Goal: Information Seeking & Learning: Find specific fact

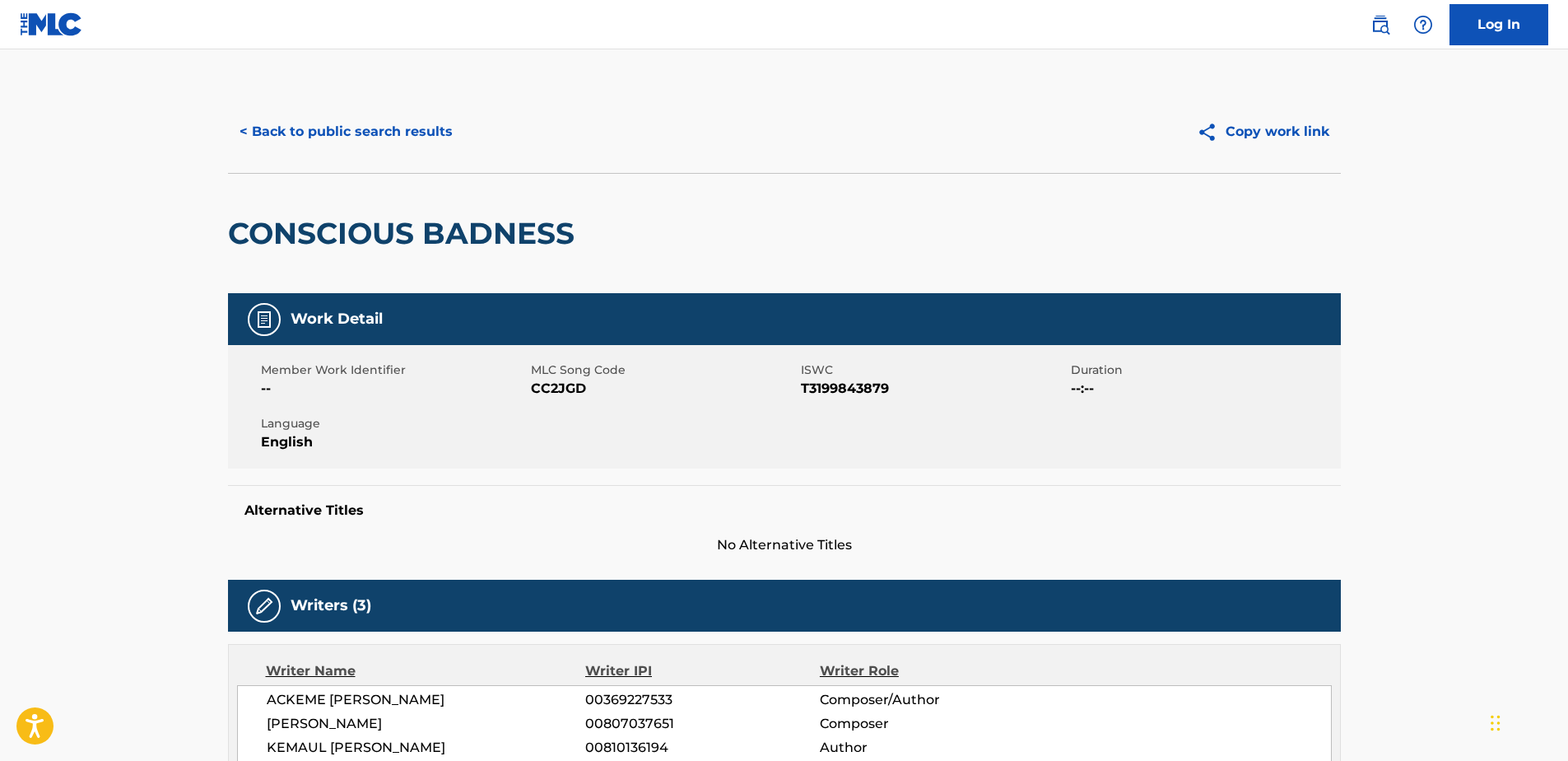
click at [386, 139] on button "< Back to public search results" at bounding box center [347, 132] width 237 height 41
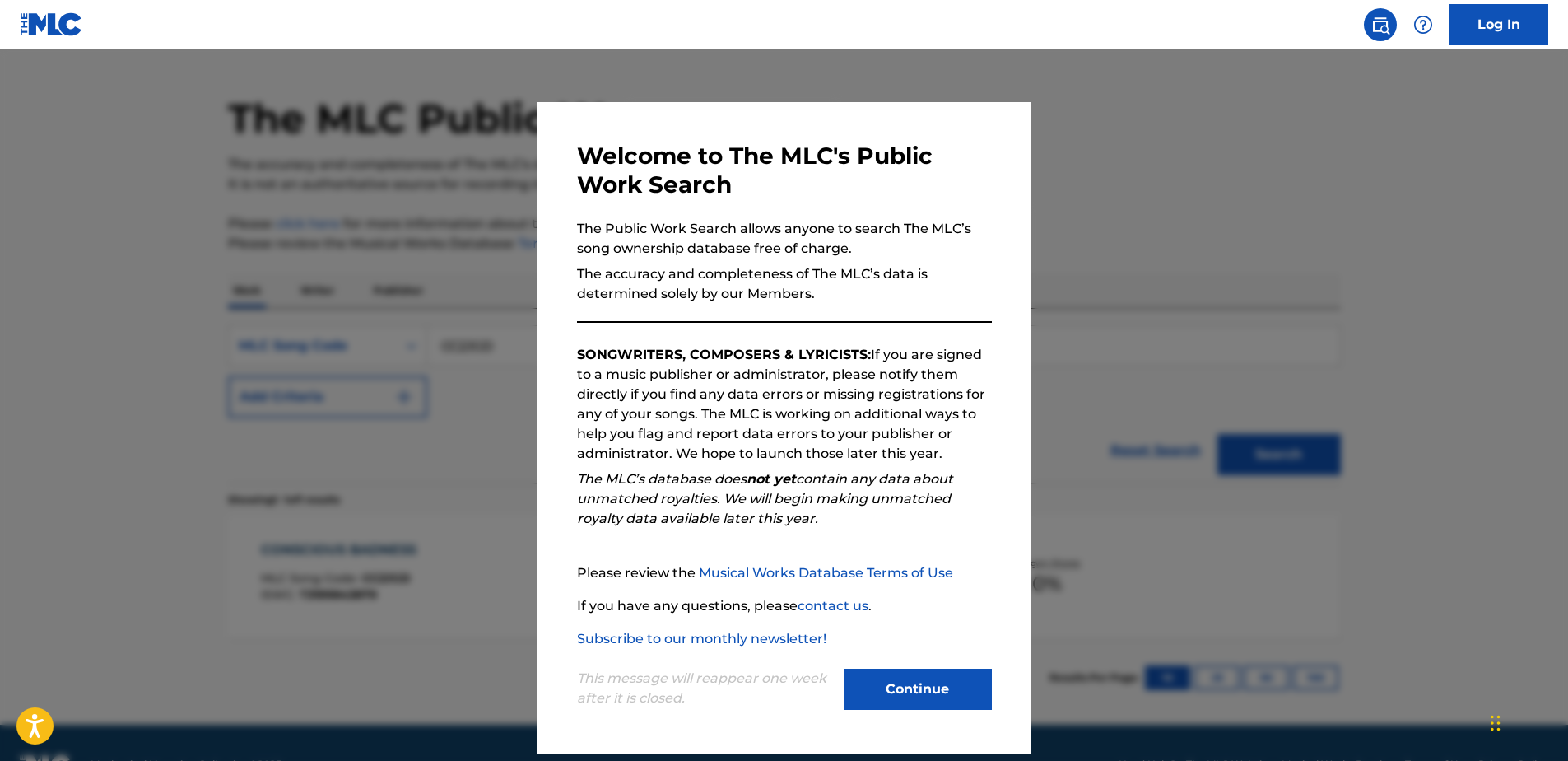
click at [480, 637] on div at bounding box center [784, 430] width 1568 height 761
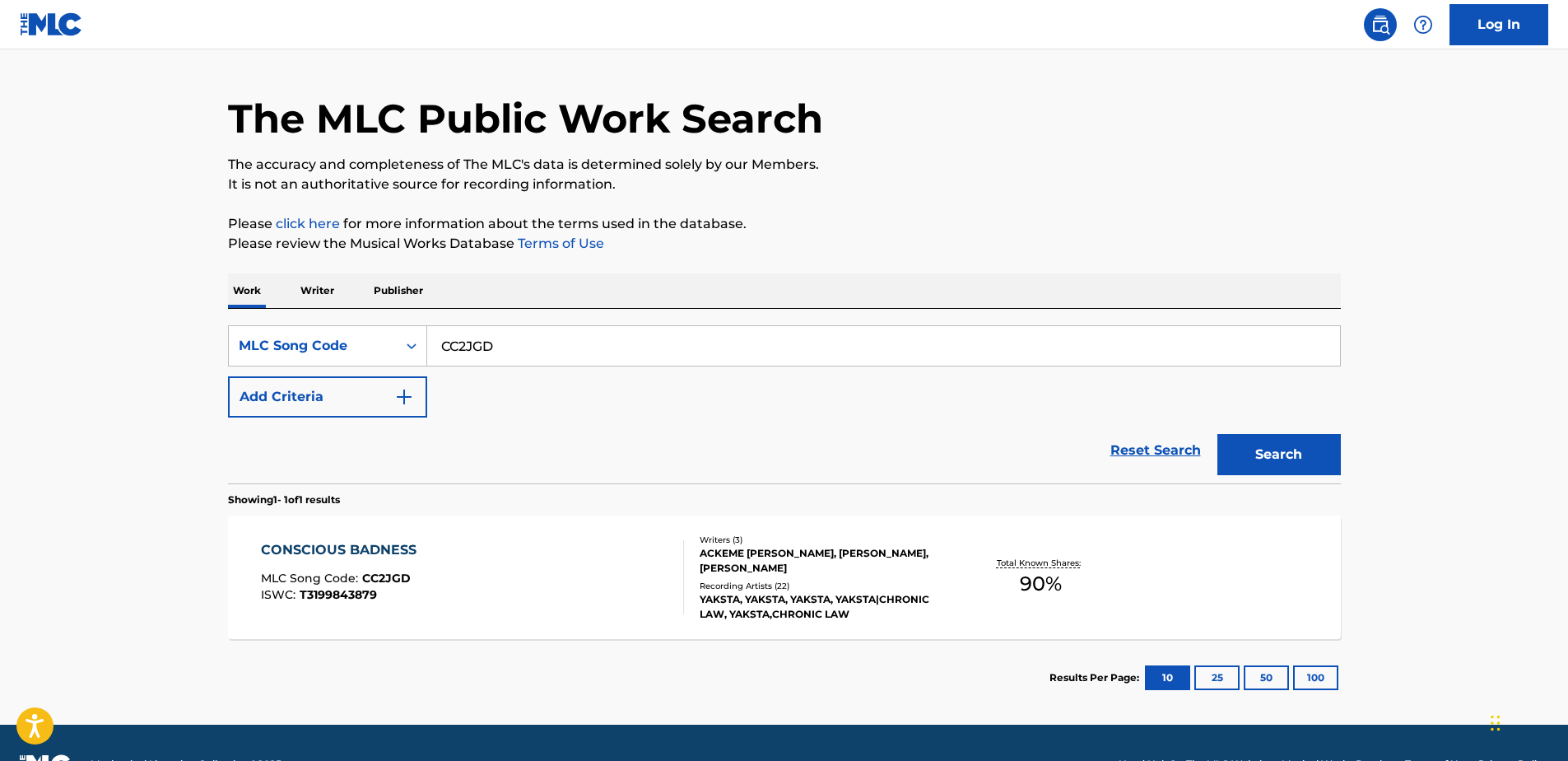
drag, startPoint x: 531, startPoint y: 346, endPoint x: 250, endPoint y: 301, distance: 284.6
click at [250, 301] on div "Work Writer Publisher SearchWithCriteriaf3fa50a5-4604-41fa-95cf-b2ef484fb023 ML…" at bounding box center [785, 495] width 1113 height 443
paste input "IVA7TJ"
type input "IVA7TJ"
click at [1250, 442] on button "Search" at bounding box center [1279, 455] width 123 height 41
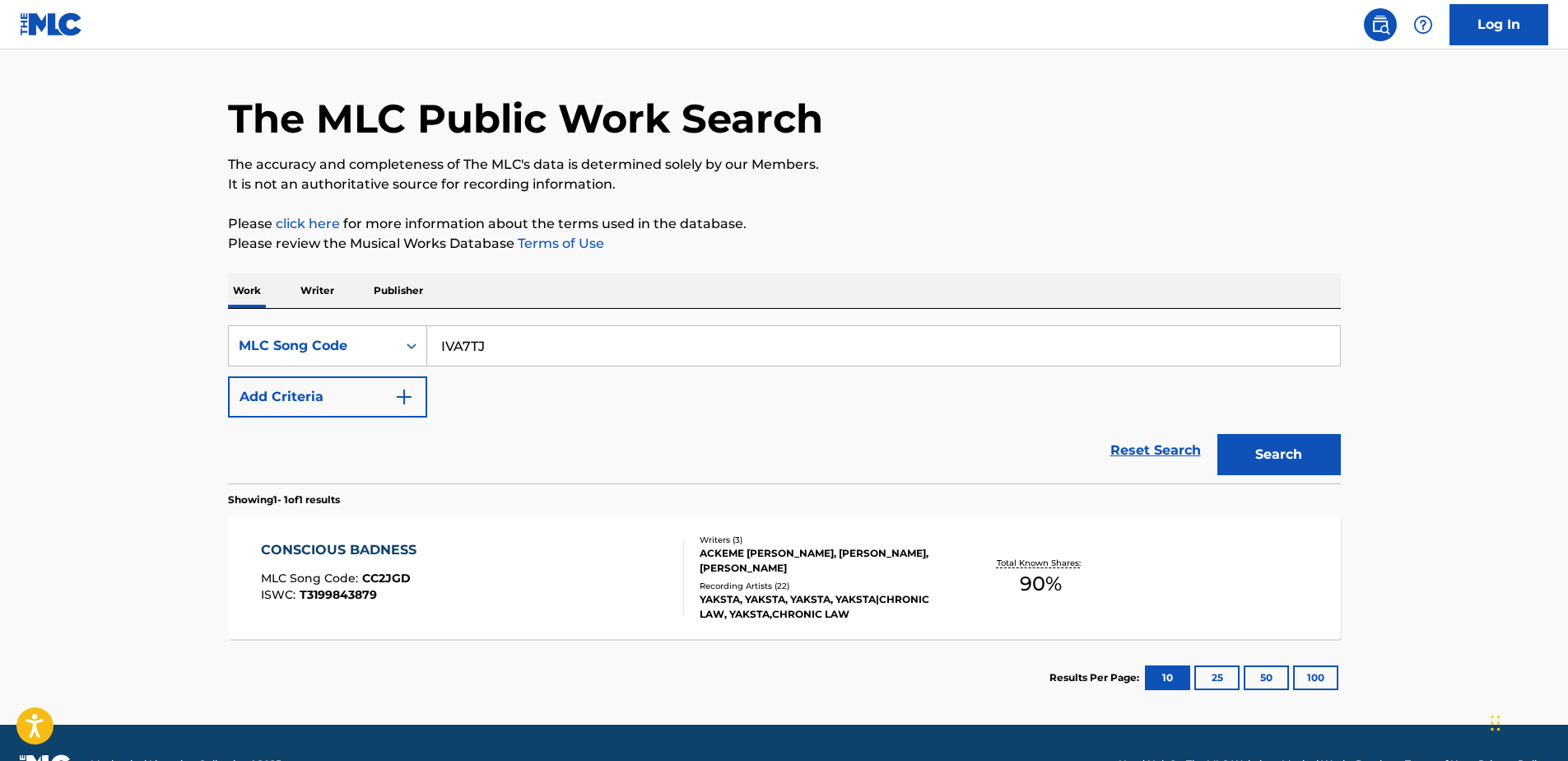
scroll to position [0, 0]
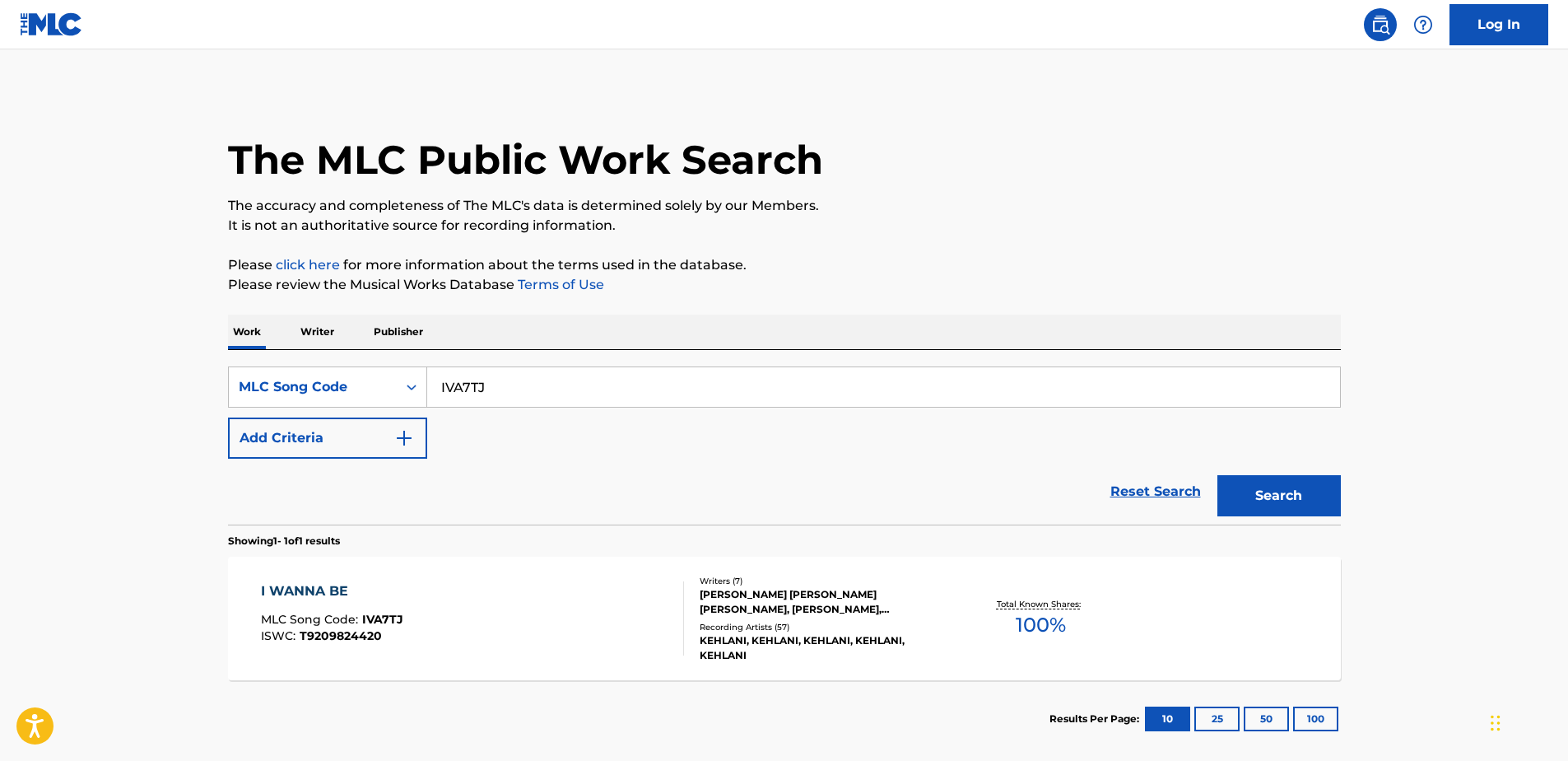
click at [455, 562] on div "I WANNA BE MLC Song Code : IVA7TJ ISWC : T9209824420 Writers ( 7 ) [PERSON_NAME…" at bounding box center [785, 618] width 1113 height 123
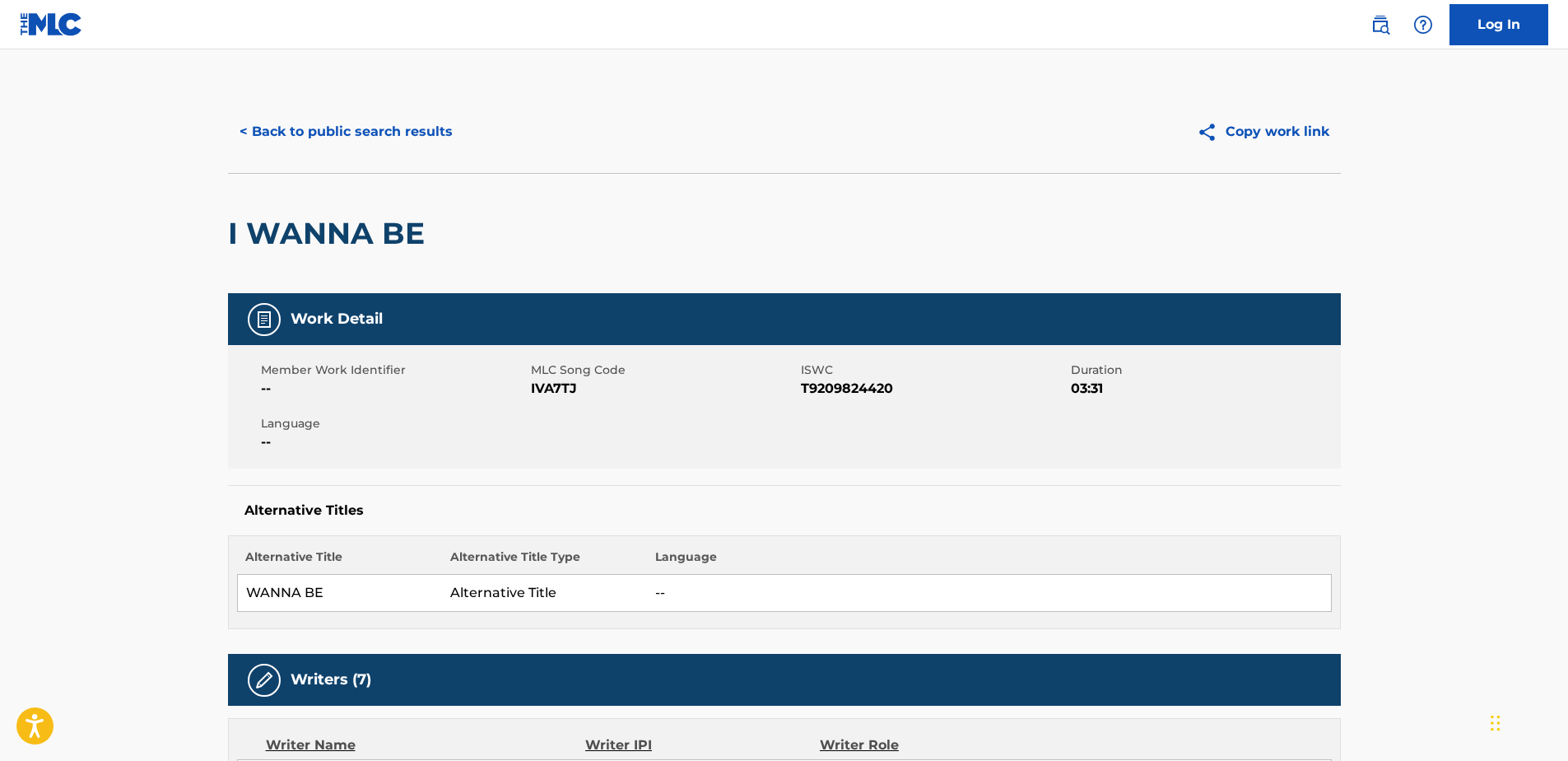
click at [371, 134] on button "< Back to public search results" at bounding box center [347, 132] width 237 height 41
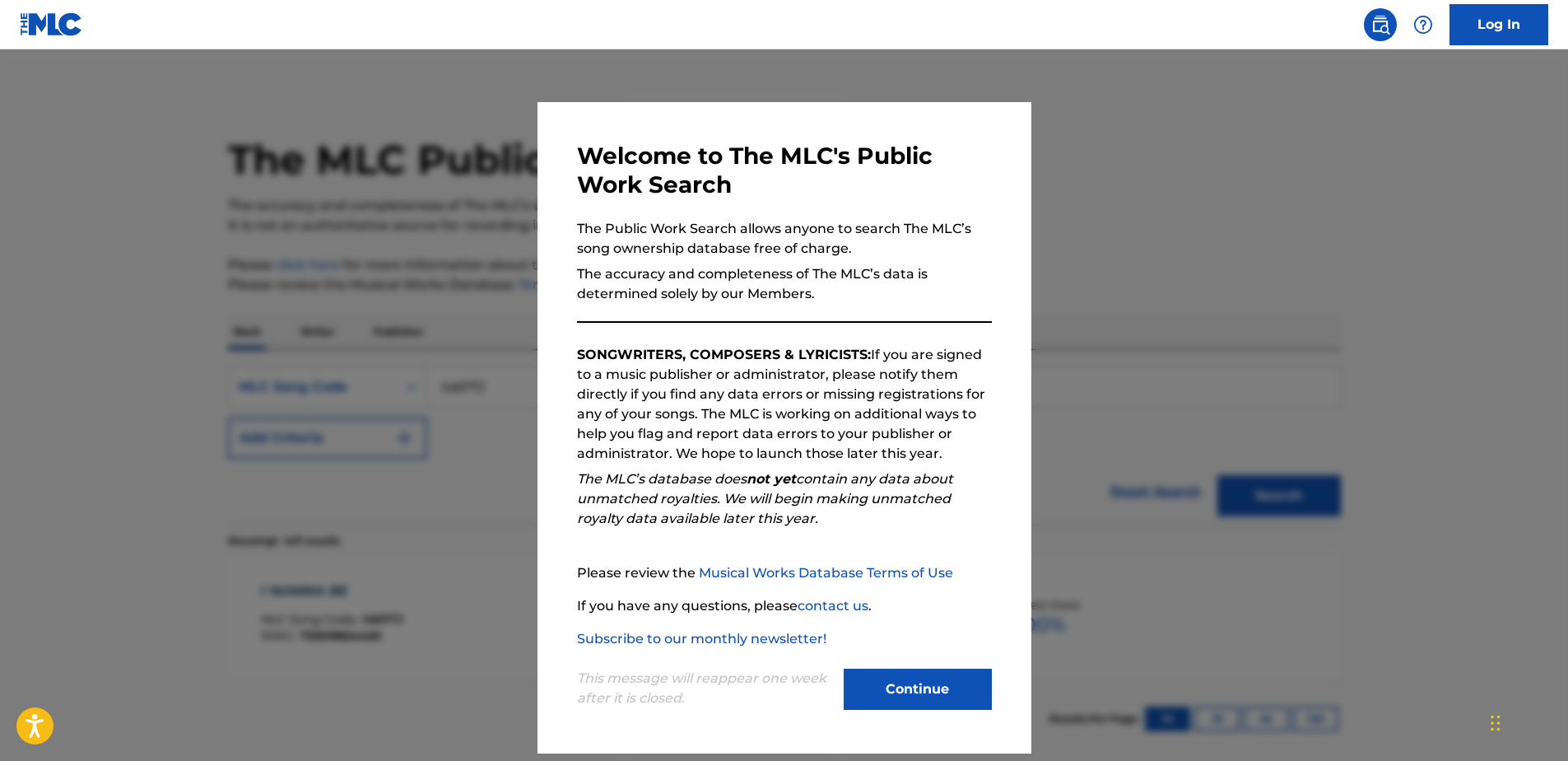
click at [498, 519] on div at bounding box center [784, 430] width 1568 height 761
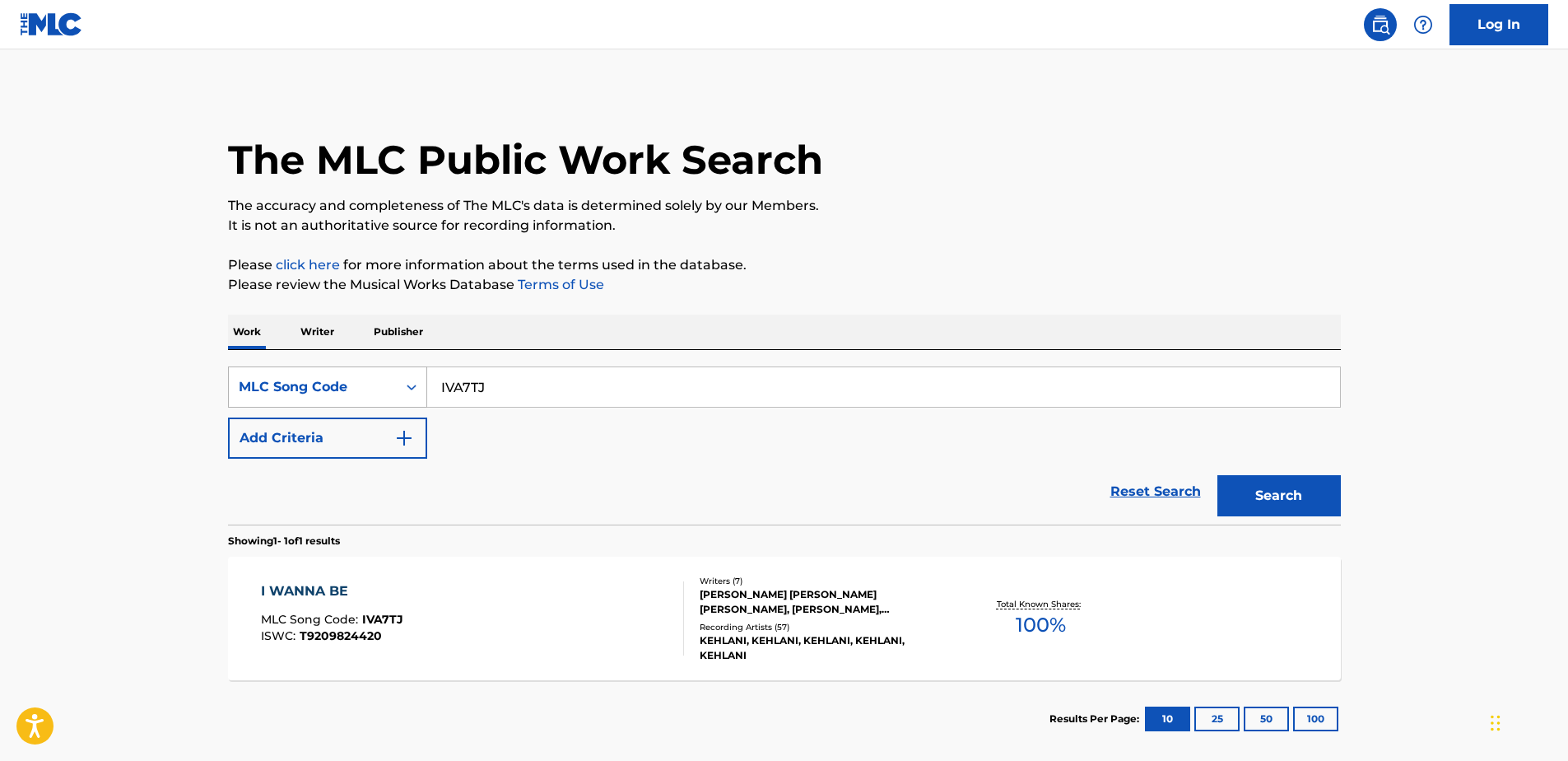
drag, startPoint x: 500, startPoint y: 384, endPoint x: 280, endPoint y: 369, distance: 220.5
click at [280, 369] on div "SearchWithCriteriaf3fa50a5-4604-41fa-95cf-b2ef484fb023 MLC Song Code IVA7TJ" at bounding box center [785, 387] width 1113 height 41
click at [1240, 473] on div "Search" at bounding box center [1274, 491] width 131 height 66
click at [1245, 481] on button "Search" at bounding box center [1279, 495] width 123 height 41
click at [408, 619] on div "I WANNA BE MLC Song Code : IVA7TJ ISWC : T9209824420" at bounding box center [473, 619] width 423 height 74
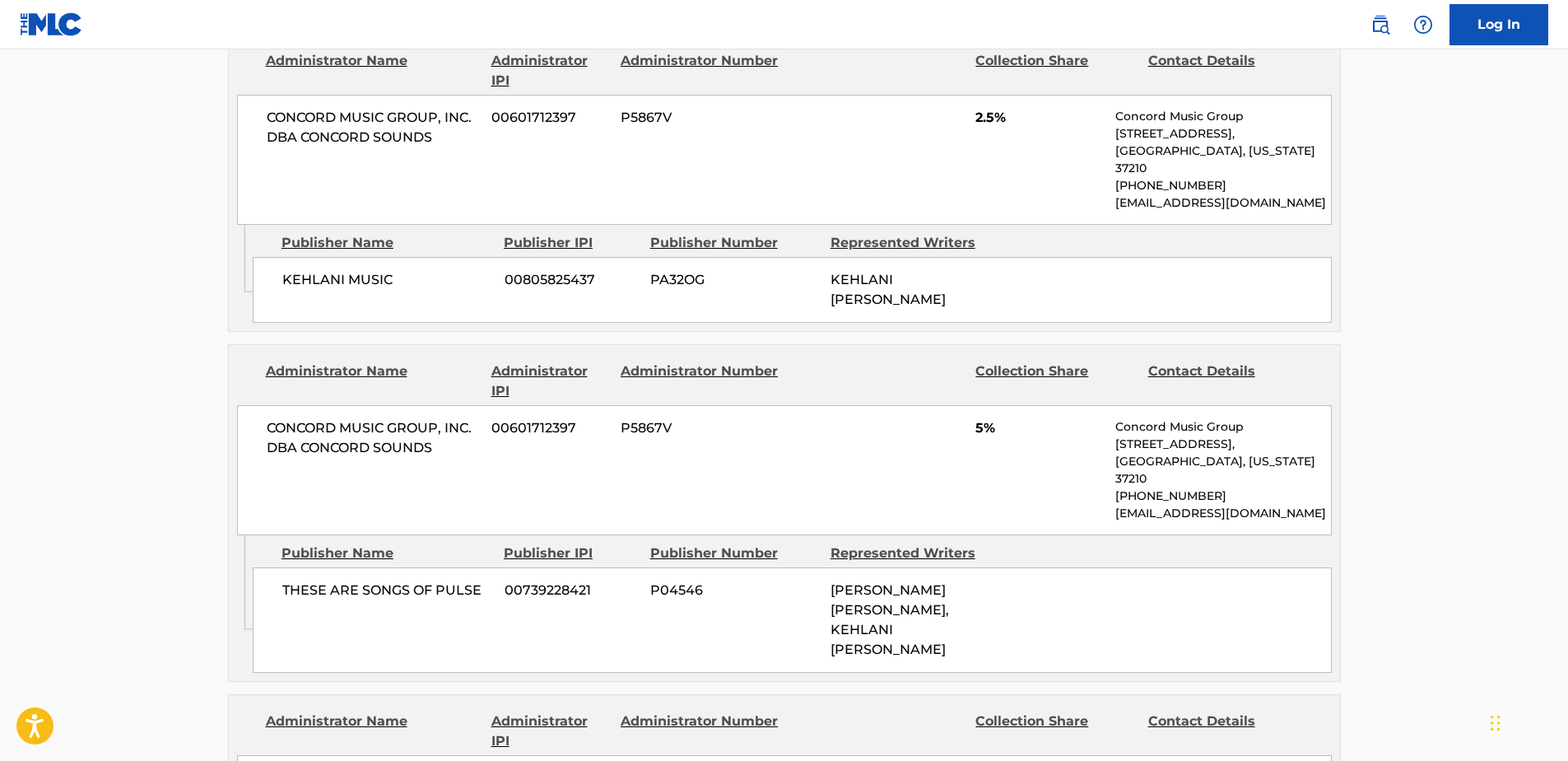
scroll to position [577, 0]
